Goal: Task Accomplishment & Management: Use online tool/utility

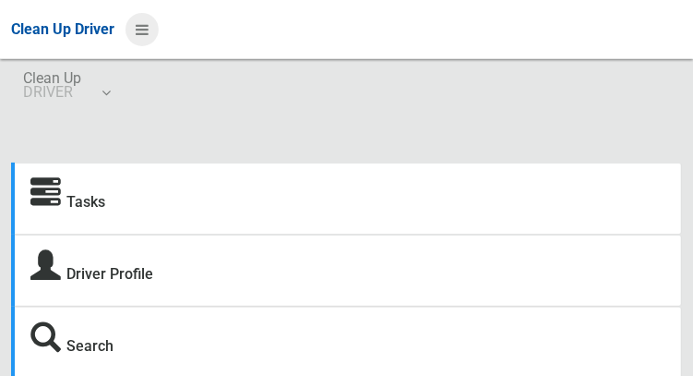
click at [137, 35] on icon at bounding box center [142, 29] width 13 height 31
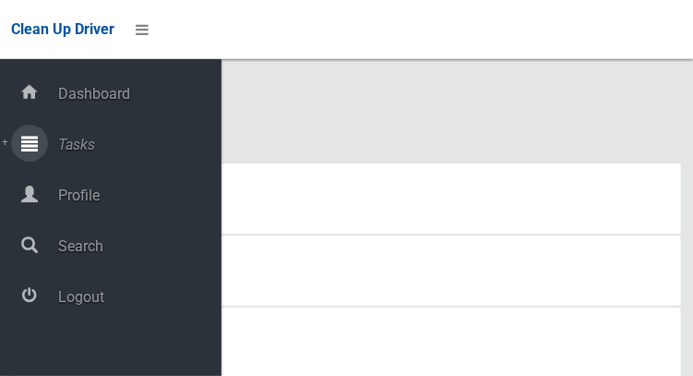
click at [60, 144] on span "Tasks" at bounding box center [137, 145] width 169 height 18
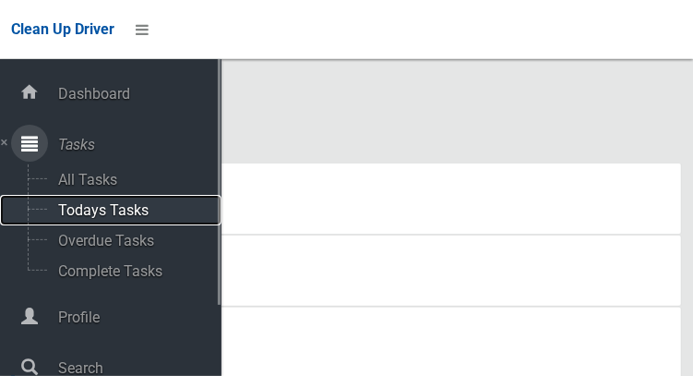
click at [79, 219] on span "Todays Tasks" at bounding box center [129, 210] width 153 height 18
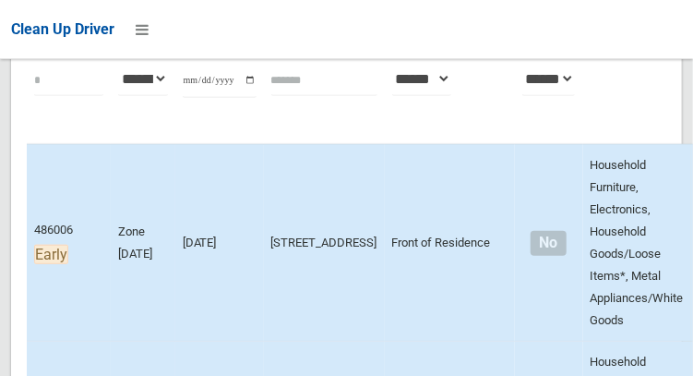
scroll to position [305, 0]
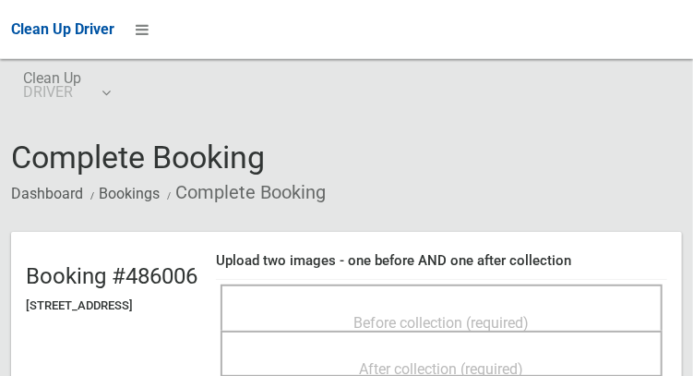
click at [386, 314] on span "Before collection (required)" at bounding box center [441, 323] width 175 height 18
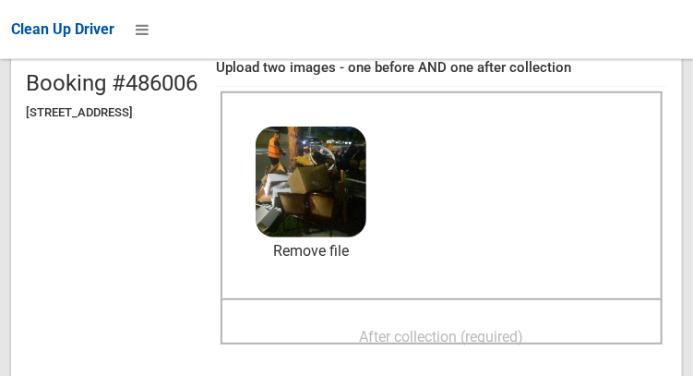
scroll to position [193, 0]
click at [379, 330] on span "After collection (required)" at bounding box center [442, 337] width 164 height 18
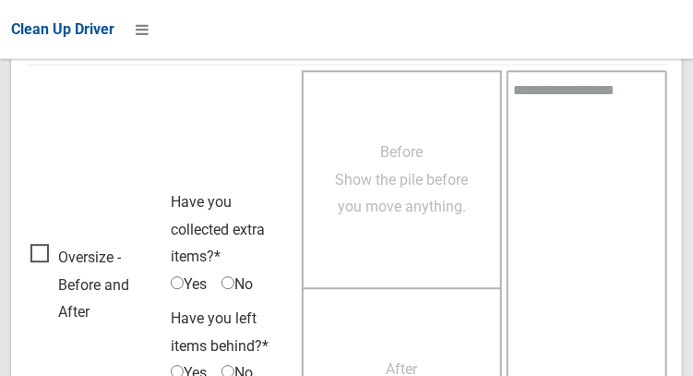
scroll to position [1666, 0]
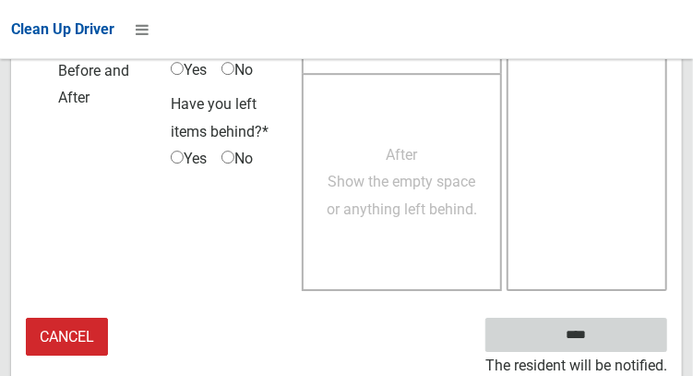
click at [616, 340] on input "****" at bounding box center [576, 334] width 182 height 34
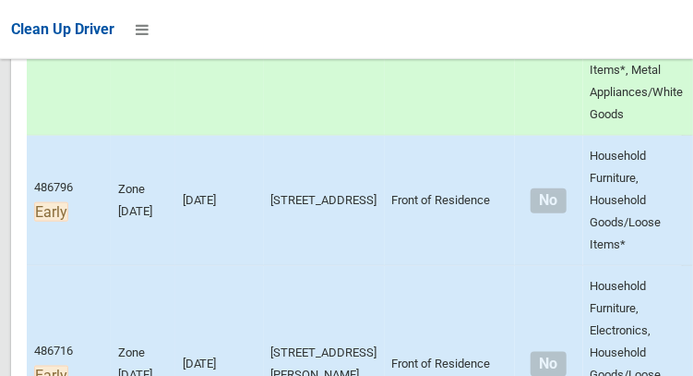
scroll to position [512, 0]
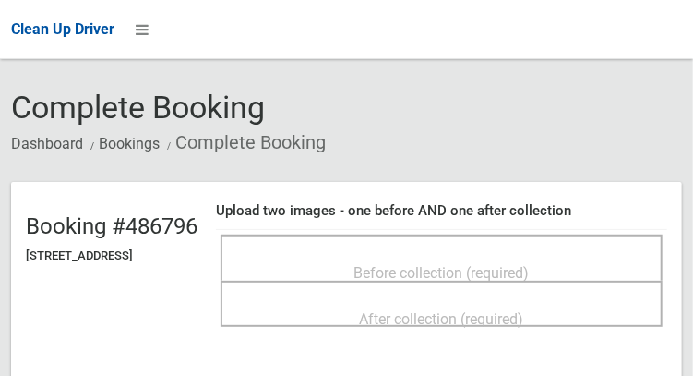
scroll to position [51, 0]
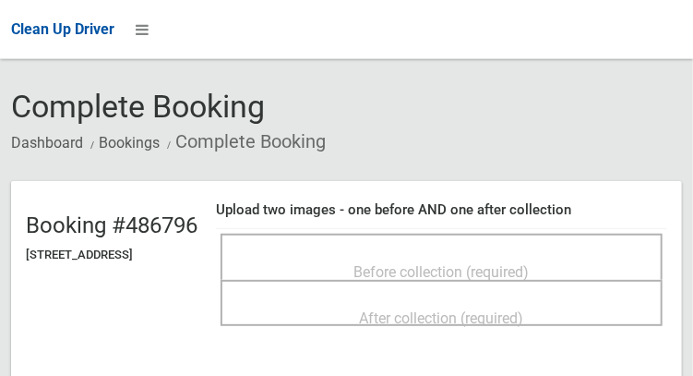
click at [440, 263] on span "Before collection (required)" at bounding box center [441, 272] width 175 height 18
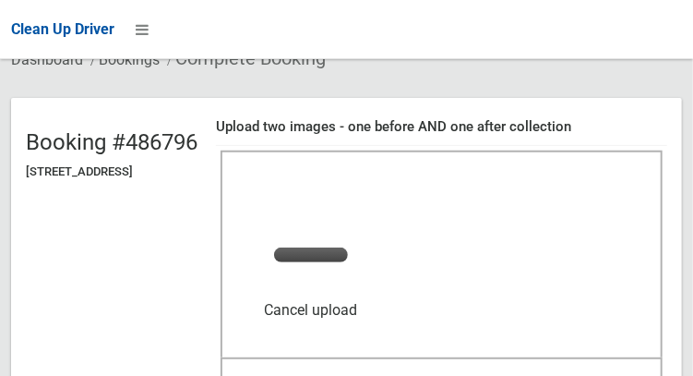
scroll to position [165, 0]
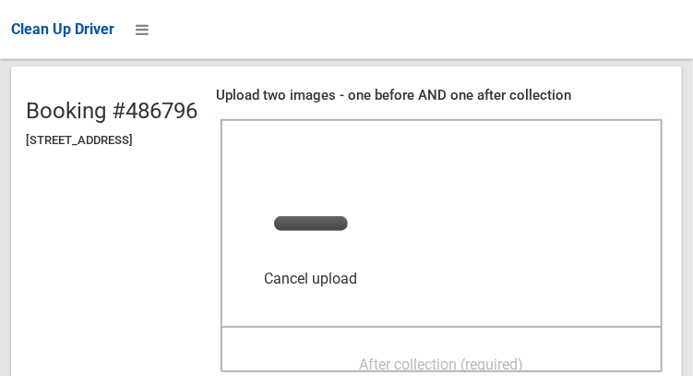
click at [410, 346] on div "After collection (required)" at bounding box center [441, 363] width 401 height 34
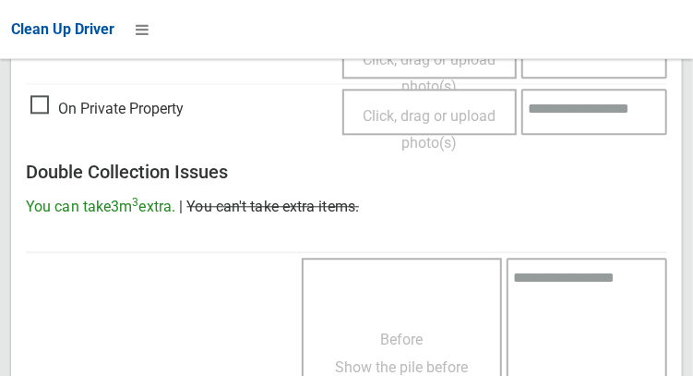
scroll to position [1666, 0]
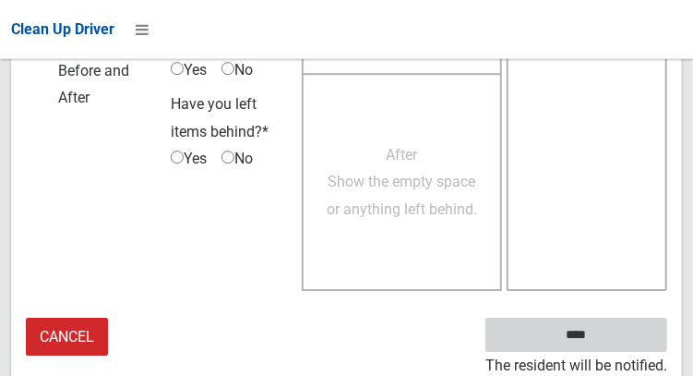
click at [616, 341] on input "****" at bounding box center [576, 334] width 182 height 34
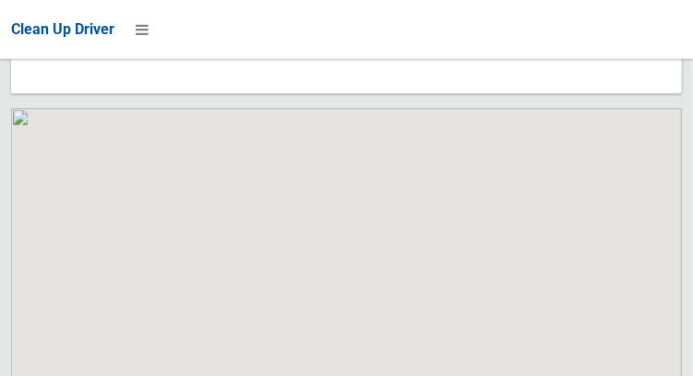
scroll to position [16037, 0]
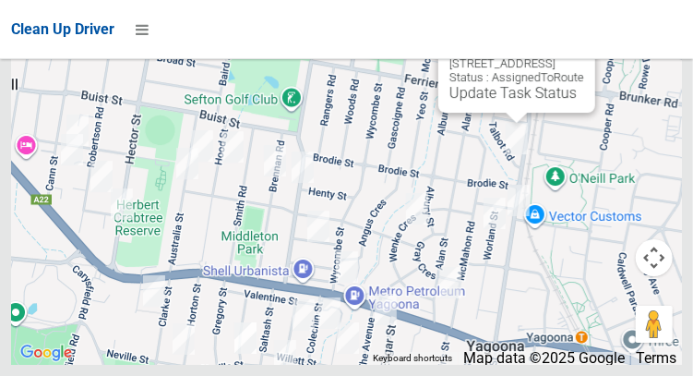
click at [584, 56] on button "Close" at bounding box center [562, 34] width 44 height 44
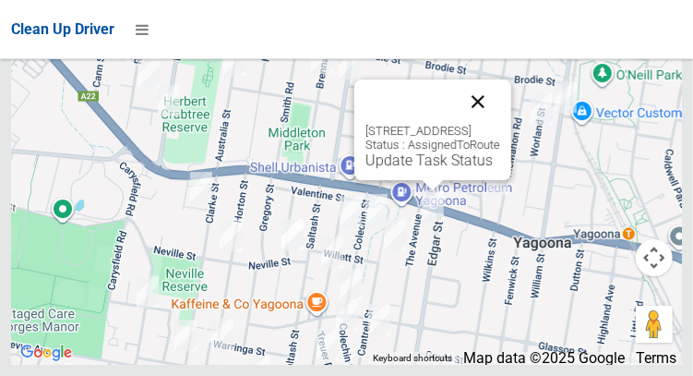
click at [500, 124] on button "Close" at bounding box center [478, 101] width 44 height 44
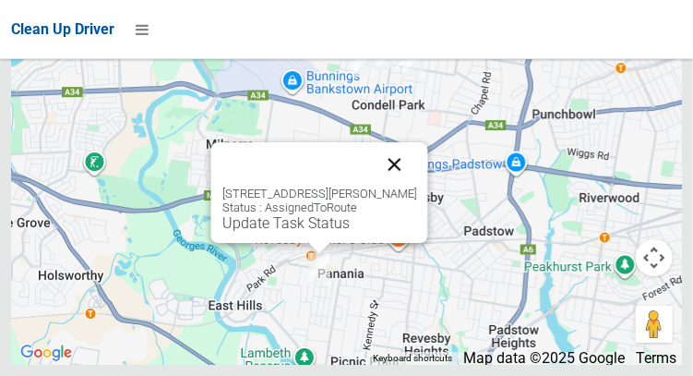
click at [412, 186] on button "Close" at bounding box center [394, 164] width 44 height 44
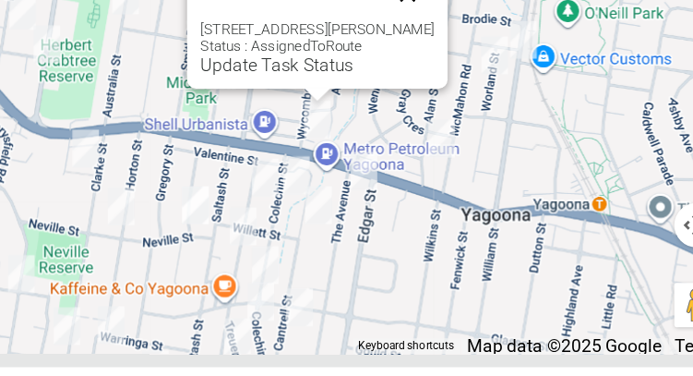
click at [419, 88] on button "Close" at bounding box center [413, 65] width 44 height 44
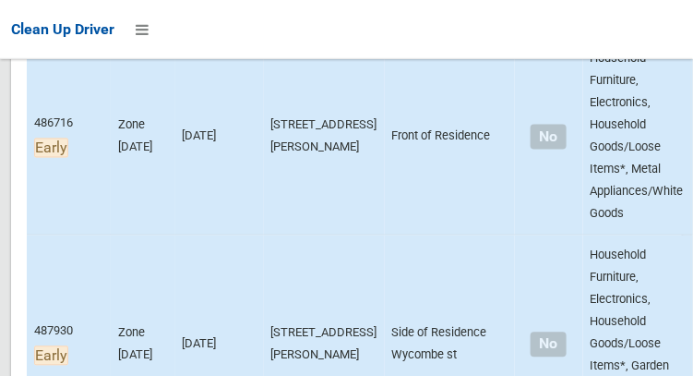
scroll to position [740, 0]
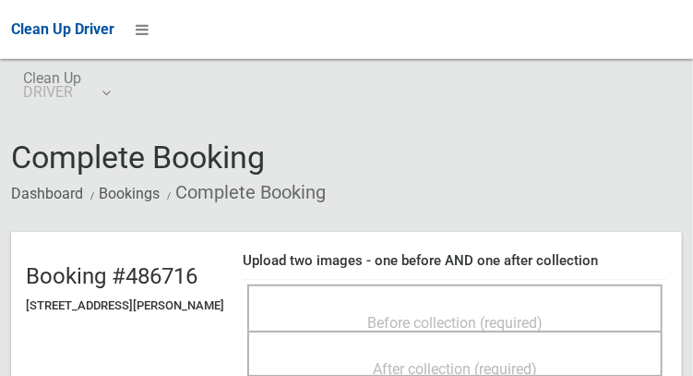
click at [408, 314] on span "Before collection (required)" at bounding box center [454, 323] width 175 height 18
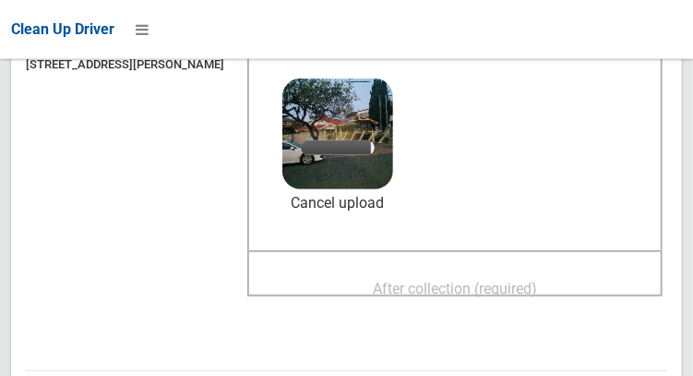
scroll to position [243, 0]
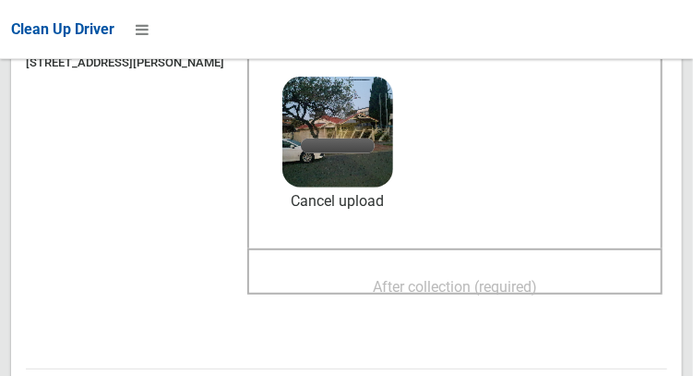
click at [495, 294] on span "After collection (required)" at bounding box center [455, 287] width 164 height 18
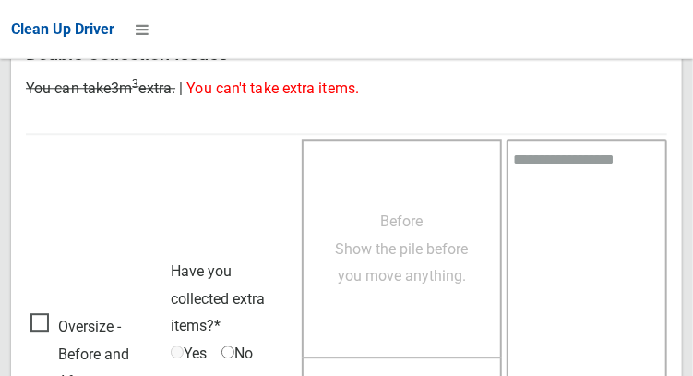
scroll to position [1666, 0]
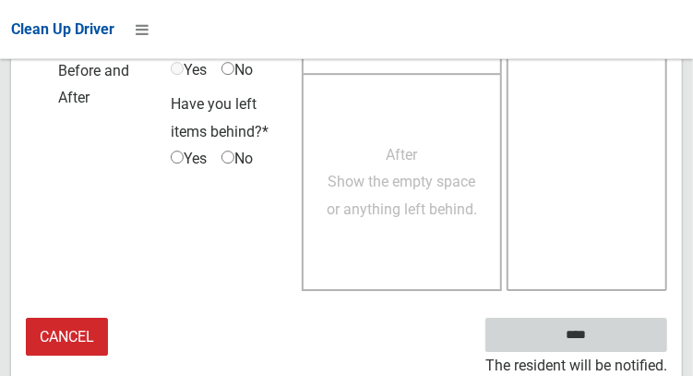
click at [619, 329] on input "****" at bounding box center [576, 334] width 182 height 34
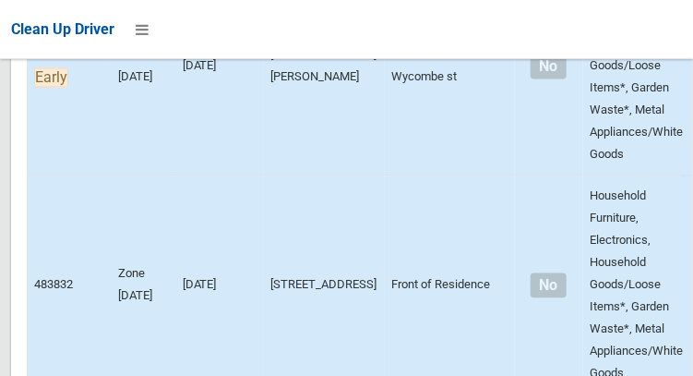
scroll to position [1029, 0]
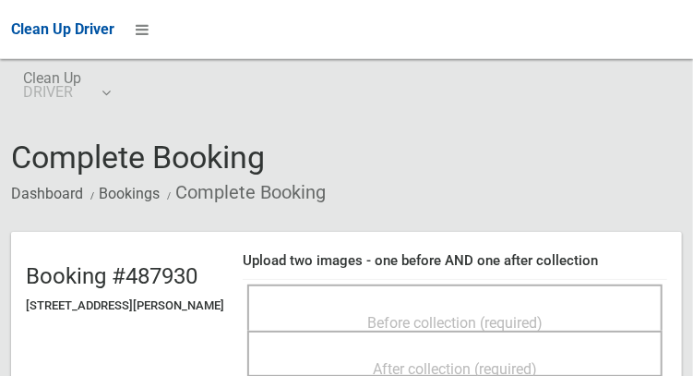
click at [325, 305] on div "Before collection (required)" at bounding box center [455, 322] width 375 height 34
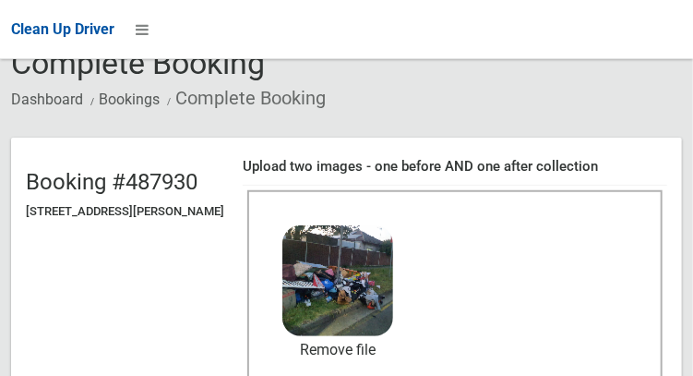
scroll to position [179, 0]
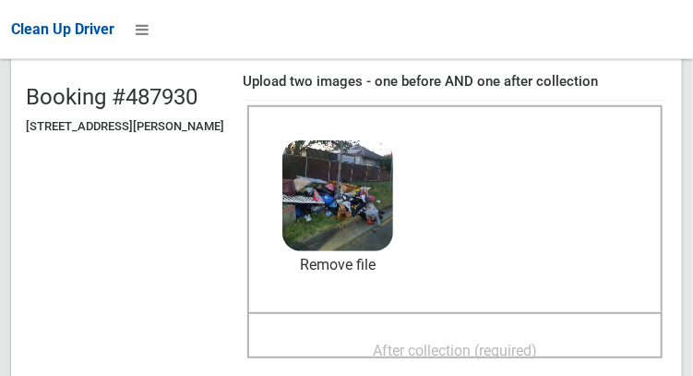
click at [407, 343] on span "After collection (required)" at bounding box center [455, 350] width 164 height 18
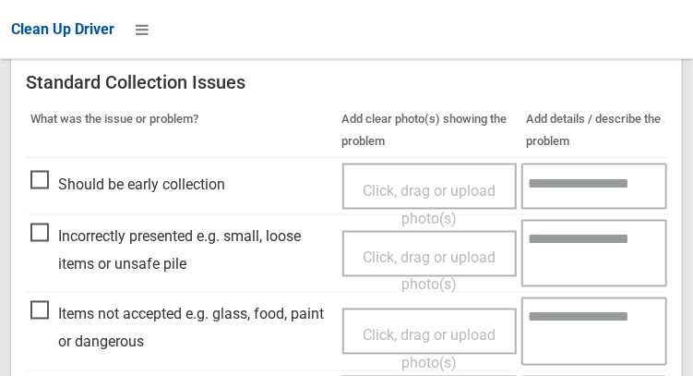
scroll to position [1666, 0]
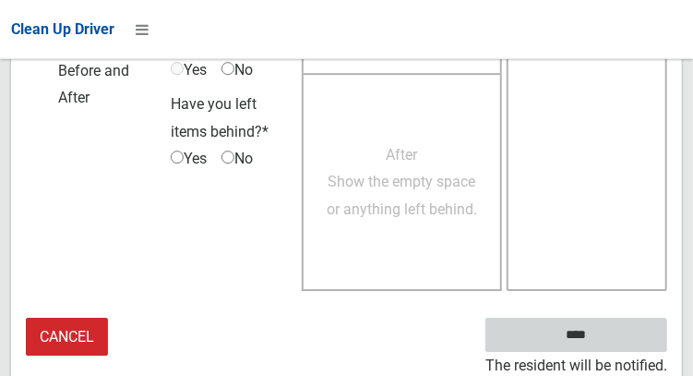
click at [613, 330] on input "****" at bounding box center [576, 334] width 182 height 34
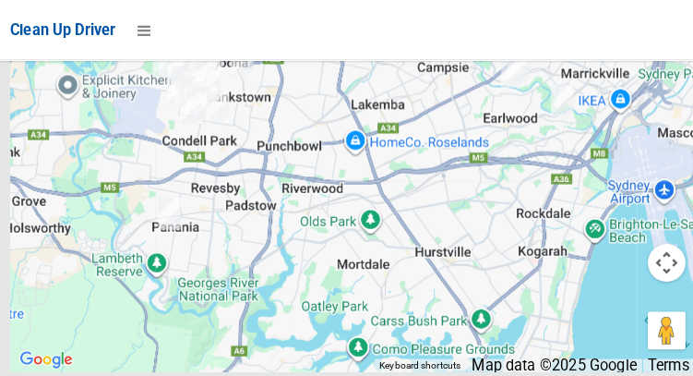
scroll to position [15309, 0]
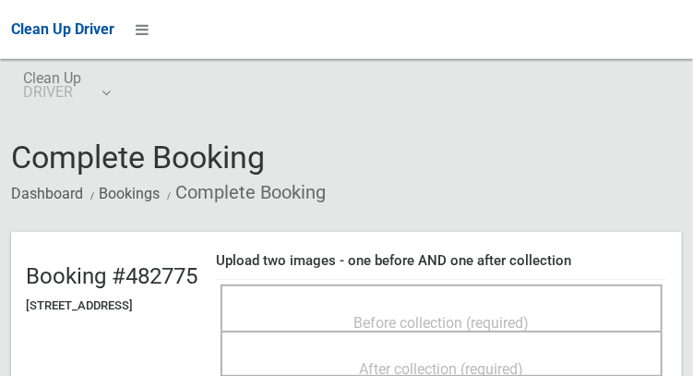
click at [393, 314] on span "Before collection (required)" at bounding box center [441, 323] width 175 height 18
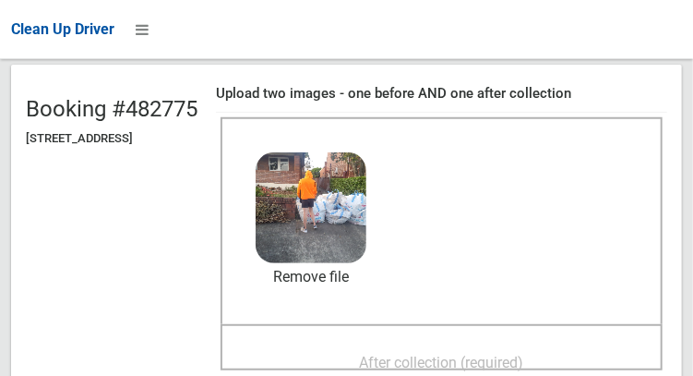
scroll to position [171, 0]
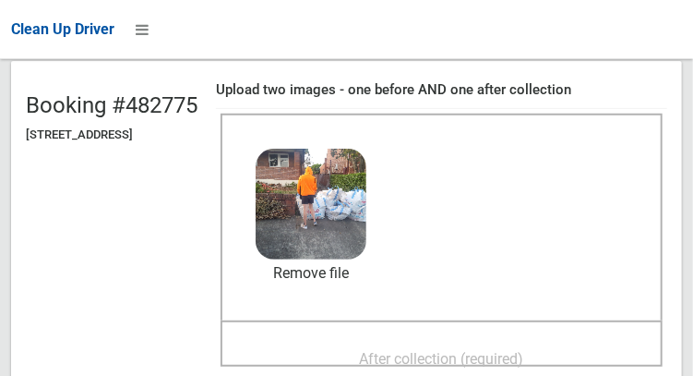
click at [409, 341] on div "After collection (required)" at bounding box center [441, 358] width 401 height 34
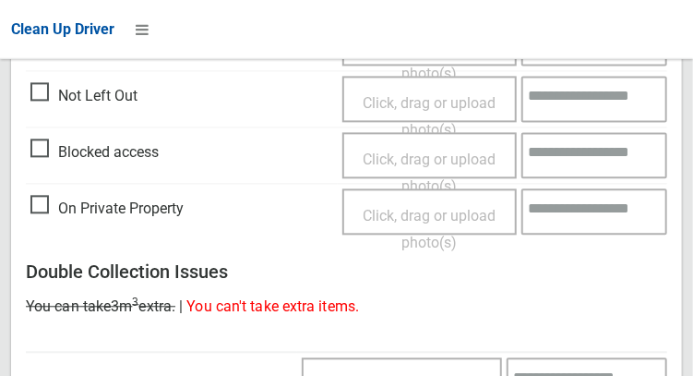
scroll to position [1666, 0]
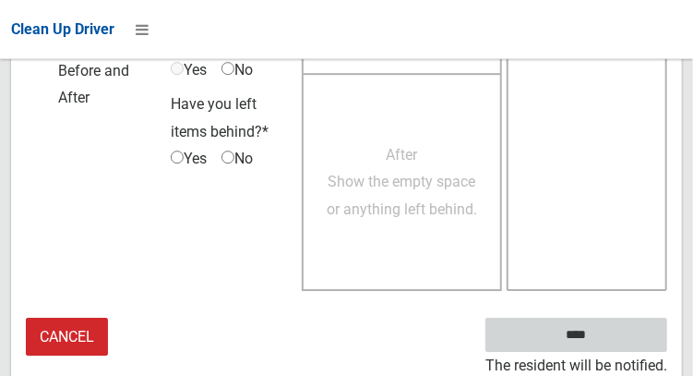
click at [604, 336] on input "****" at bounding box center [576, 334] width 182 height 34
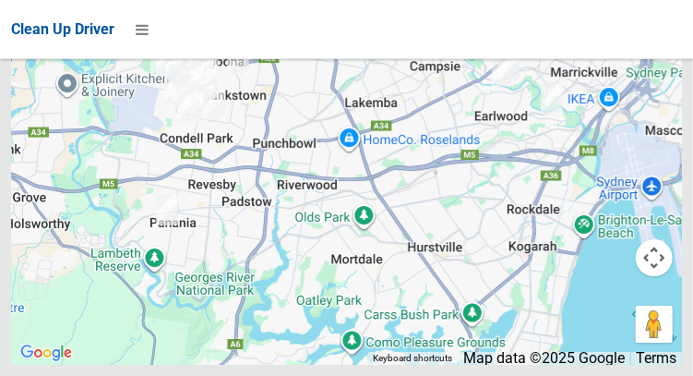
scroll to position [16037, 0]
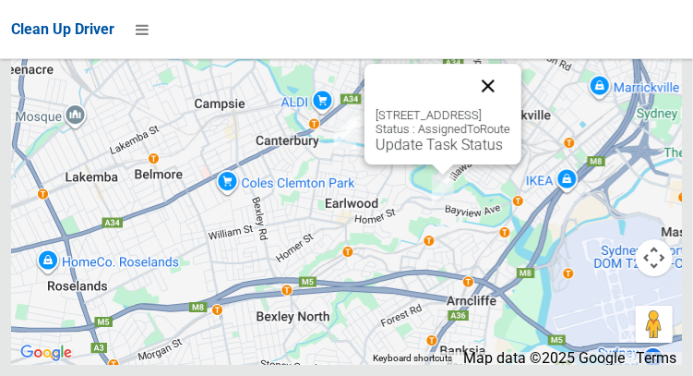
click at [510, 108] on button "Close" at bounding box center [488, 86] width 44 height 44
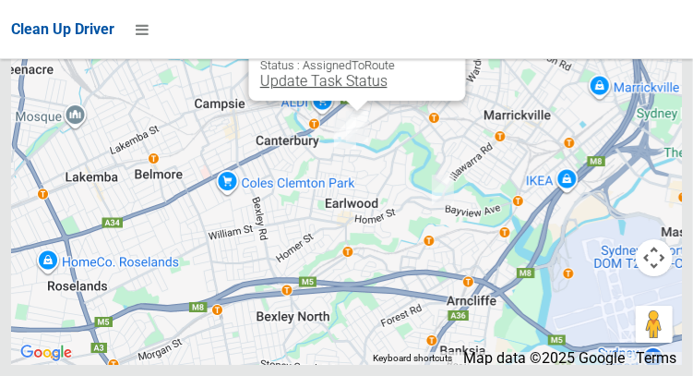
click at [342, 90] on link "Update Task Status" at bounding box center [322, 81] width 127 height 18
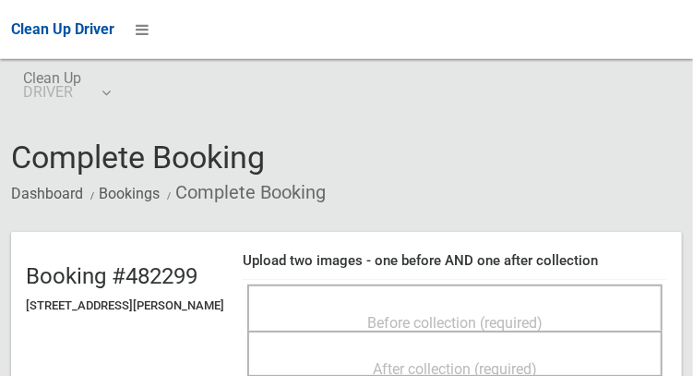
click at [382, 314] on span "Before collection (required)" at bounding box center [454, 323] width 175 height 18
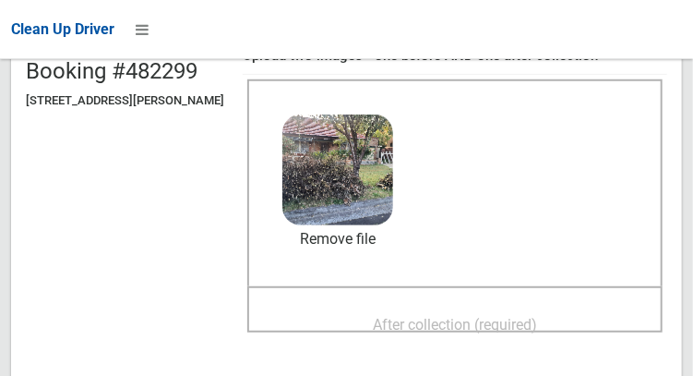
scroll to position [206, 0]
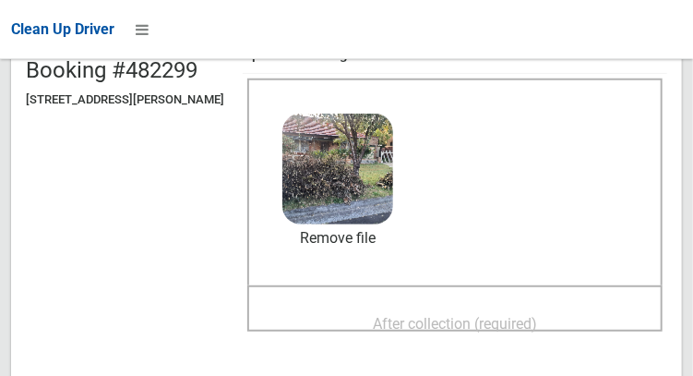
click at [418, 316] on span "After collection (required)" at bounding box center [455, 324] width 164 height 18
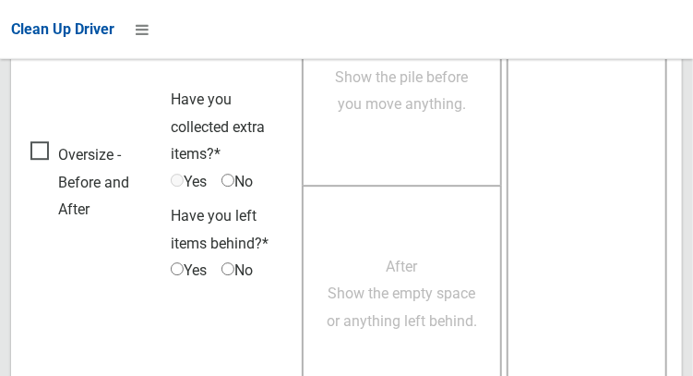
scroll to position [1666, 0]
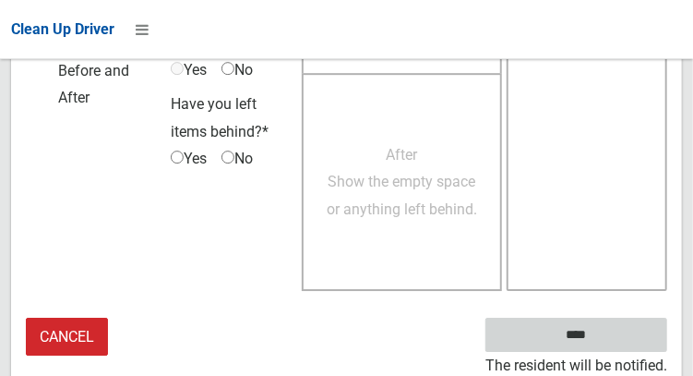
click at [617, 326] on input "****" at bounding box center [576, 334] width 182 height 34
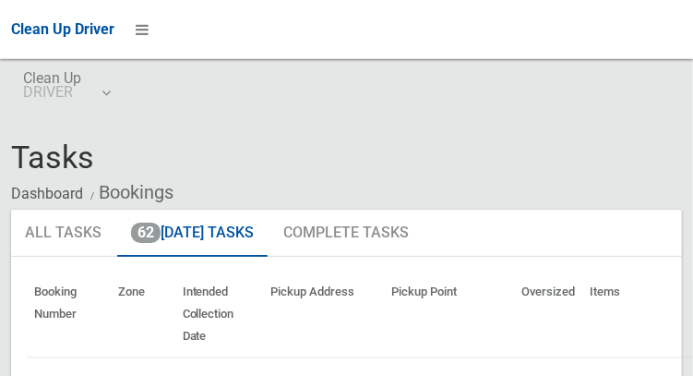
scroll to position [196, 0]
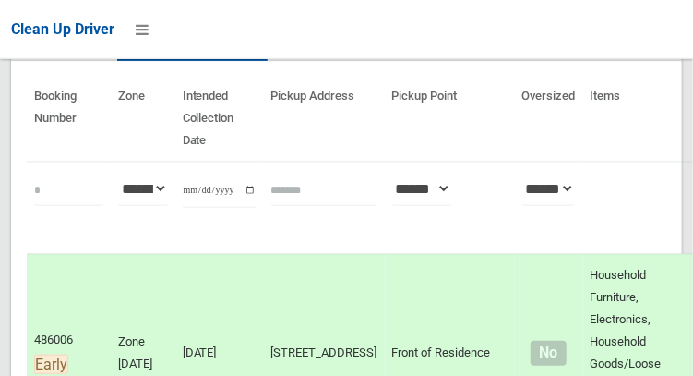
click at [301, 374] on td "[STREET_ADDRESS]" at bounding box center [324, 352] width 121 height 197
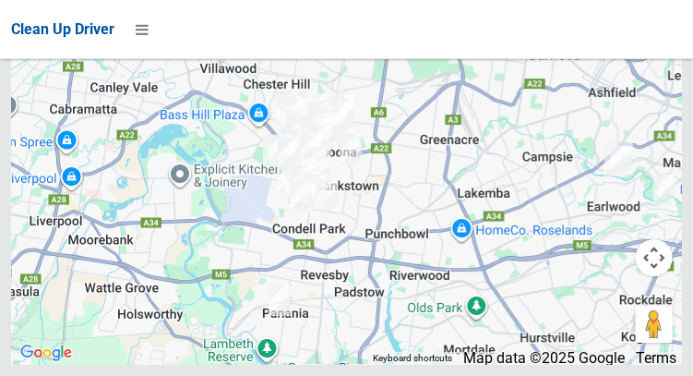
scroll to position [16037, 0]
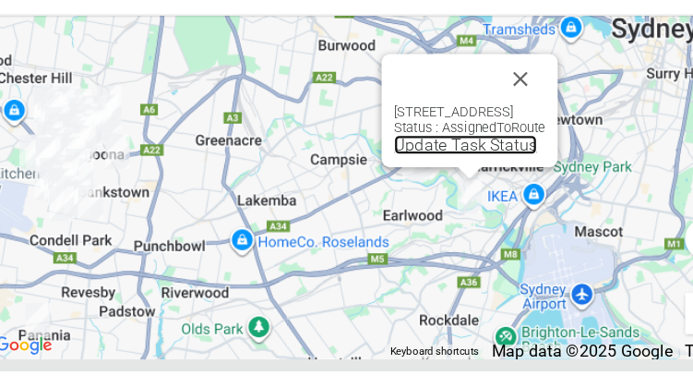
click at [414, 183] on link "Update Task Status" at bounding box center [440, 174] width 127 height 18
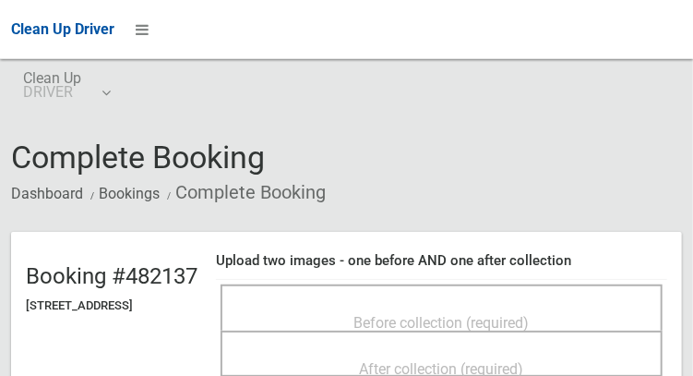
click at [359, 374] on div "After collection (required)" at bounding box center [441, 368] width 401 height 34
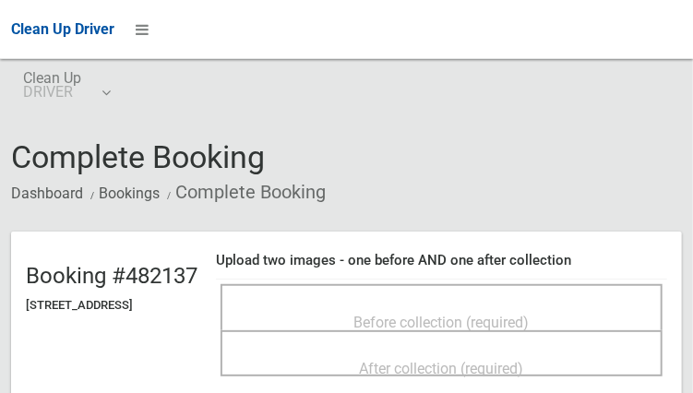
click at [359, 375] on div "After collection (required)" at bounding box center [441, 368] width 401 height 34
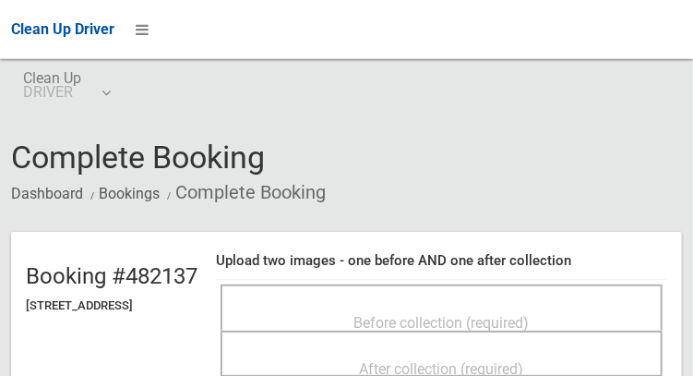
click at [329, 305] on div "Before collection (required)" at bounding box center [441, 322] width 401 height 34
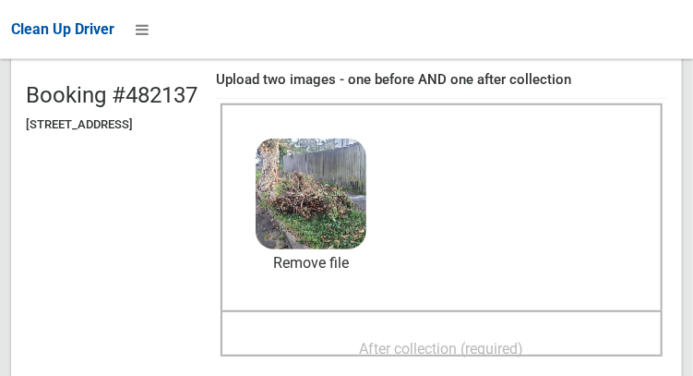
scroll to position [184, 0]
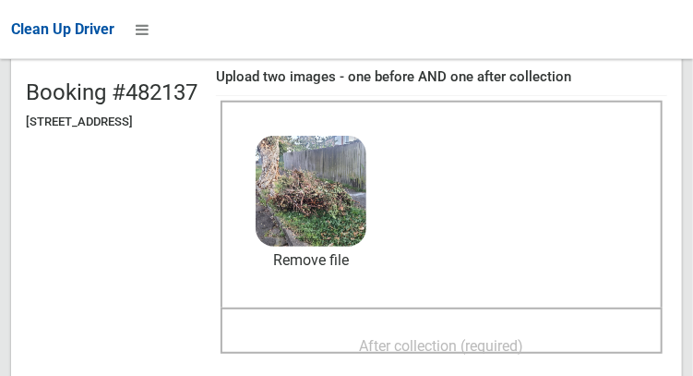
click at [428, 337] on span "After collection (required)" at bounding box center [442, 346] width 164 height 18
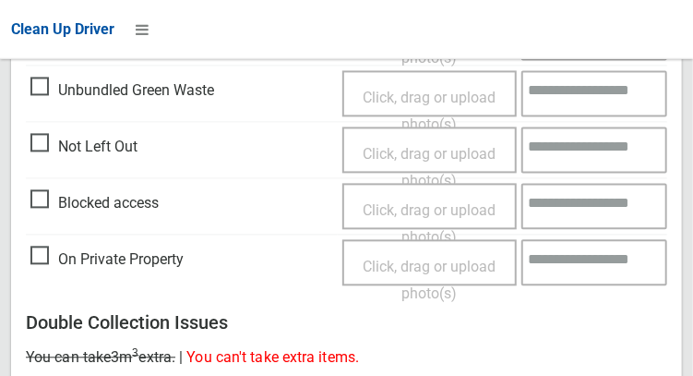
scroll to position [1666, 0]
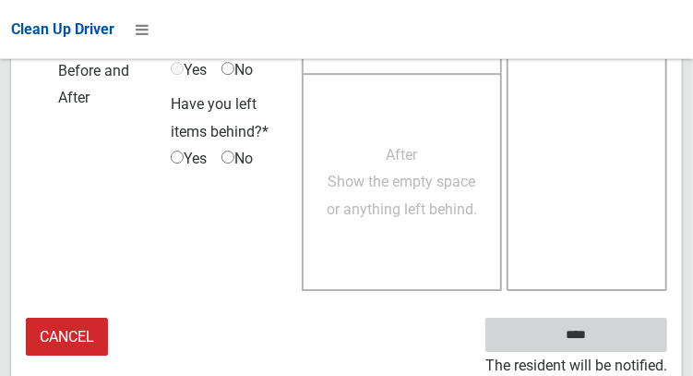
click at [604, 339] on input "****" at bounding box center [576, 334] width 182 height 34
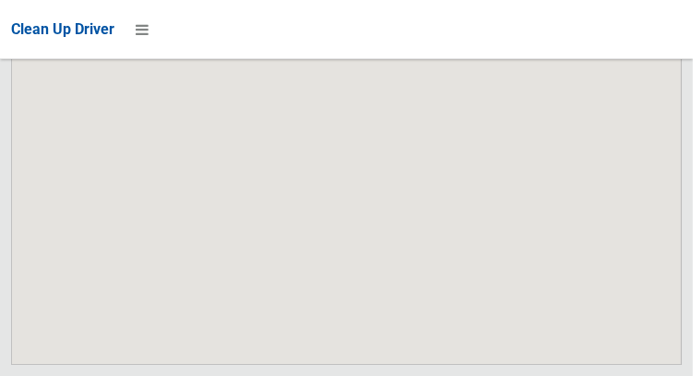
scroll to position [16037, 0]
